Goal: Information Seeking & Learning: Learn about a topic

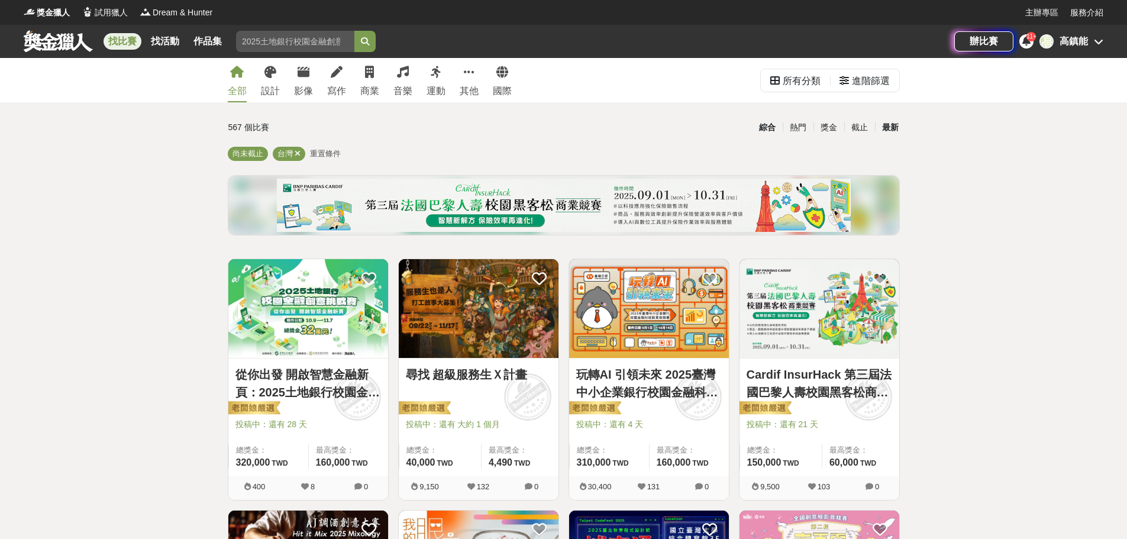
click at [888, 129] on div "最新" at bounding box center [890, 127] width 31 height 21
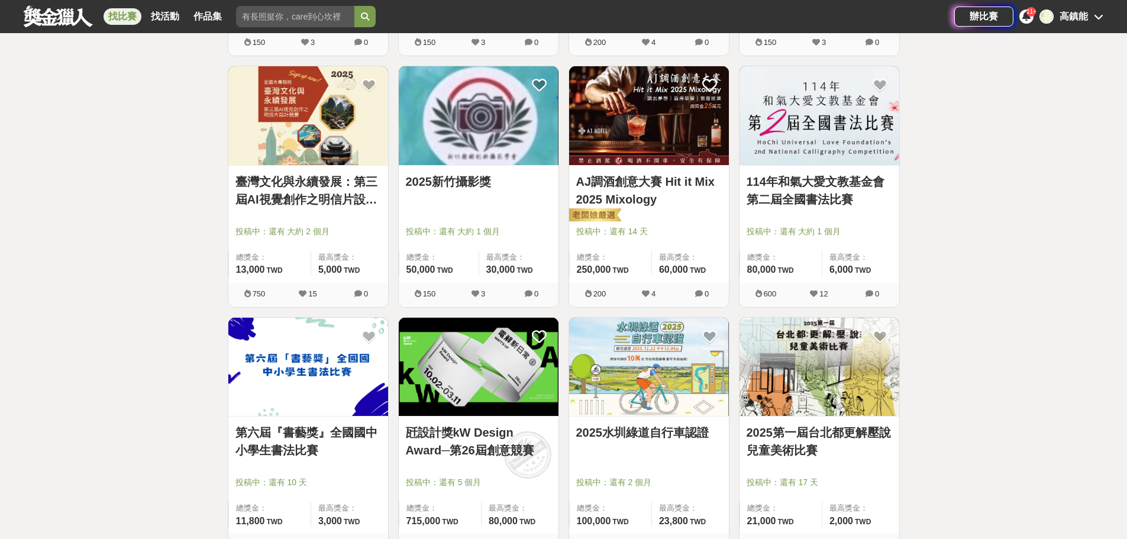
scroll to position [1183, 0]
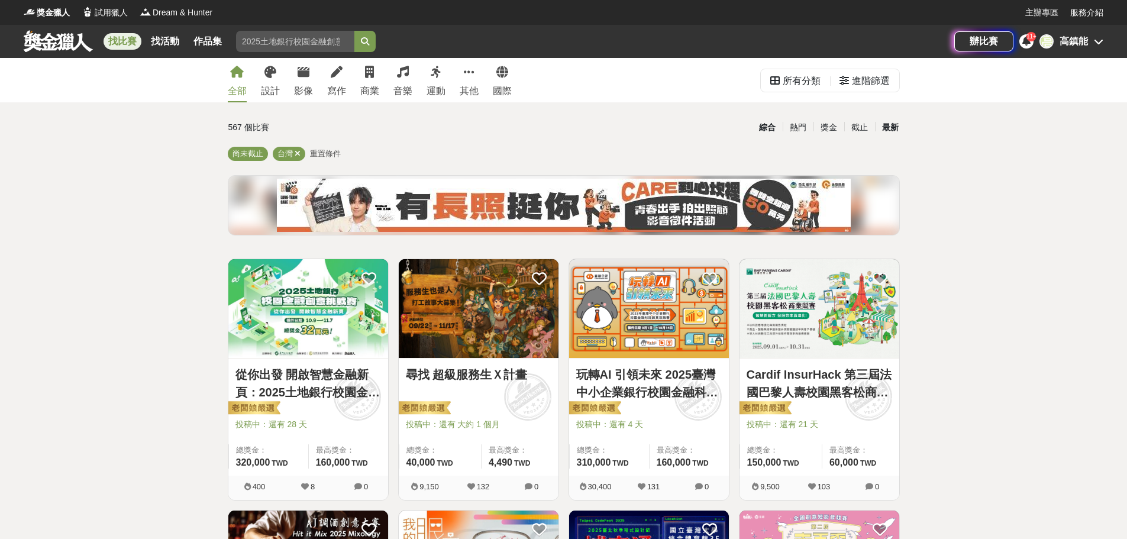
click at [890, 120] on div "最新" at bounding box center [890, 127] width 31 height 21
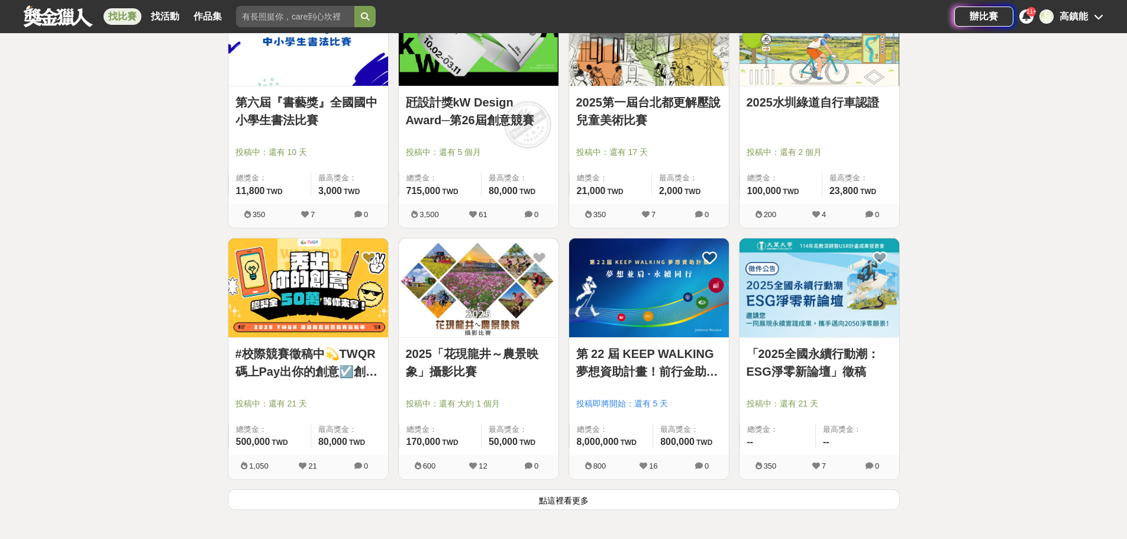
scroll to position [1479, 0]
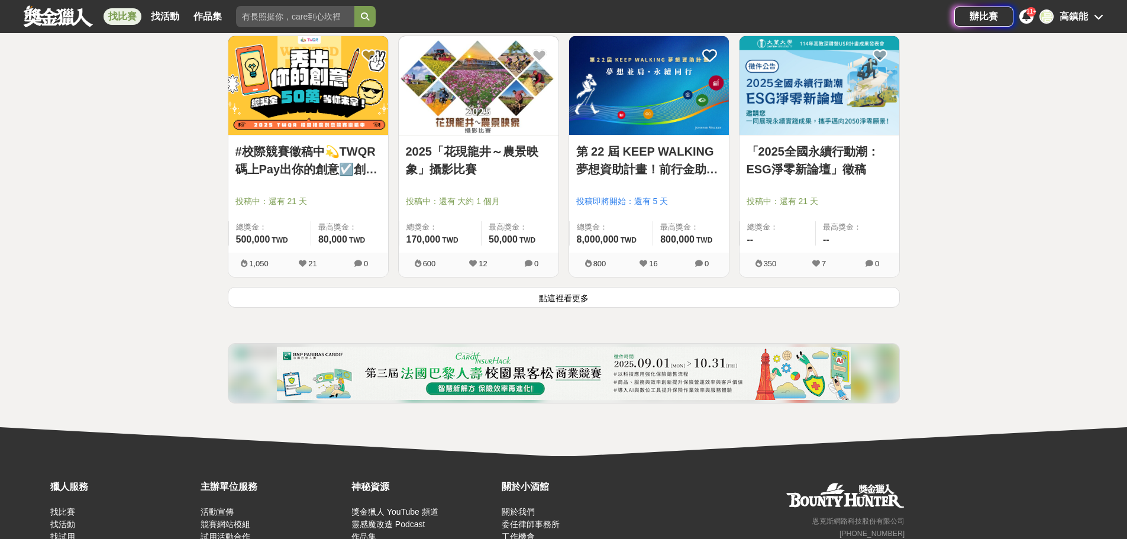
click at [586, 302] on button "點這裡看更多" at bounding box center [564, 297] width 672 height 21
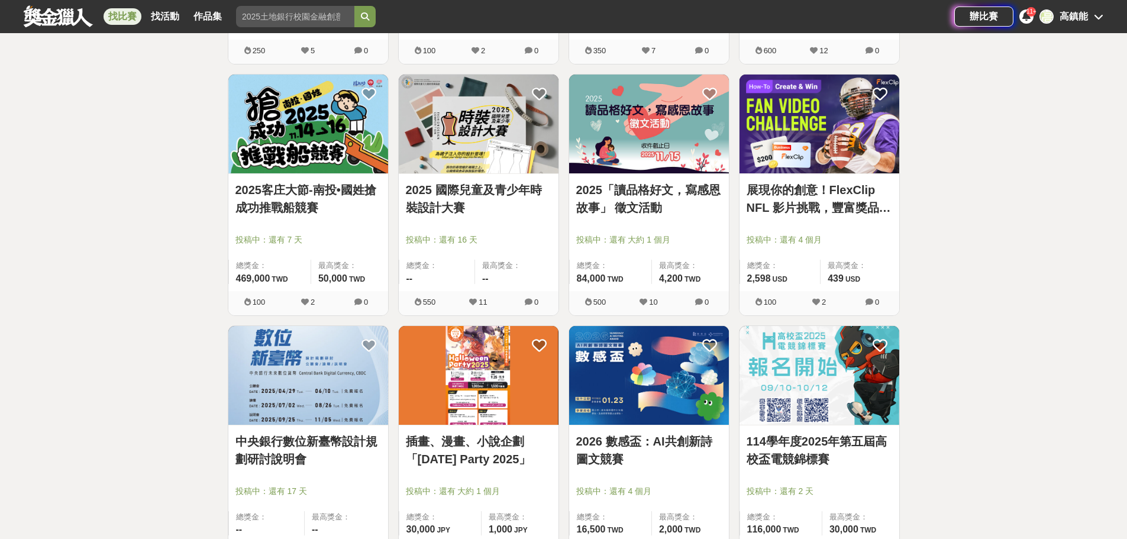
scroll to position [2828, 0]
